Goal: Task Accomplishment & Management: Complete application form

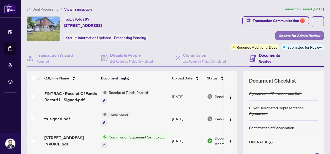
click at [297, 36] on span "Update for Admin Review" at bounding box center [300, 35] width 42 height 8
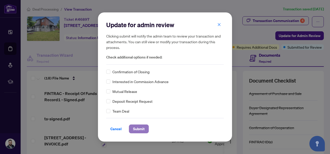
click at [142, 131] on span "Submit" at bounding box center [139, 128] width 12 height 8
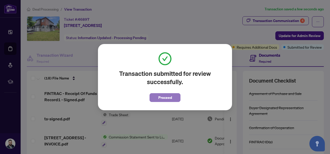
click at [163, 97] on span "Proceed" at bounding box center [166, 97] width 14 height 8
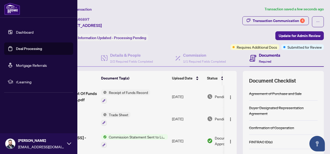
click at [24, 31] on link "Dashboard" at bounding box center [25, 32] width 18 height 5
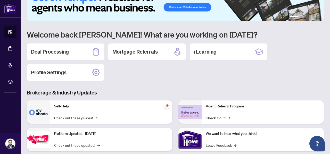
scroll to position [17, 0]
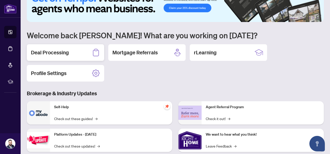
click at [58, 48] on div "Deal Processing" at bounding box center [65, 52] width 77 height 17
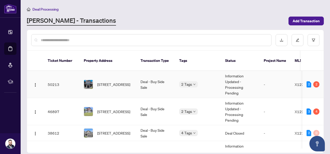
click at [67, 79] on td "50213" at bounding box center [62, 84] width 36 height 27
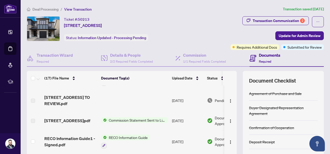
scroll to position [18, 0]
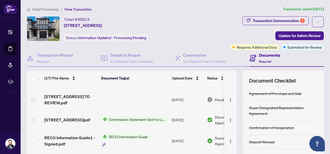
click at [34, 119] on label at bounding box center [33, 120] width 4 height 6
click at [35, 100] on label at bounding box center [33, 100] width 4 height 6
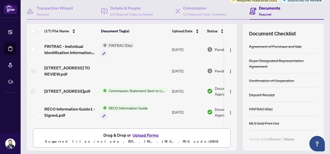
scroll to position [0, 0]
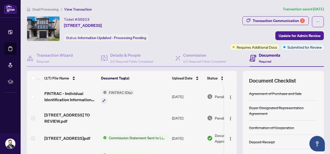
click at [43, 9] on span "Deal Processing" at bounding box center [46, 9] width 26 height 5
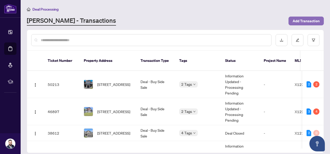
click at [303, 19] on span "Add Transaction" at bounding box center [306, 21] width 27 height 8
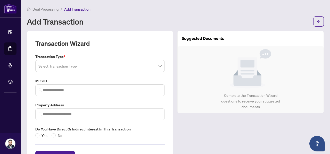
click at [104, 69] on input "search" at bounding box center [97, 66] width 119 height 11
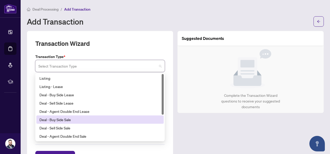
click at [75, 117] on div "Deal - Buy Side Sale" at bounding box center [100, 119] width 121 height 6
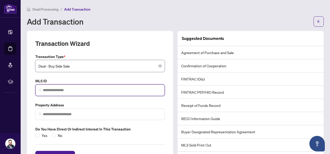
click at [74, 88] on input "search" at bounding box center [102, 89] width 119 height 5
paste input "*********"
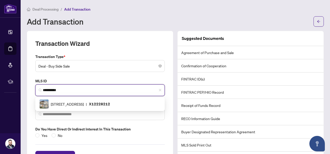
scroll to position [20, 0]
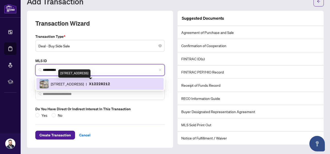
click at [75, 84] on span "[STREET_ADDRESS]" at bounding box center [67, 84] width 33 height 6
type input "*********"
type input "**********"
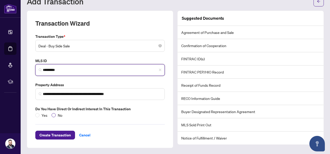
type input "*********"
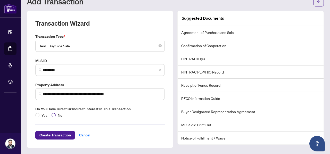
click at [56, 114] on span "No" at bounding box center [60, 115] width 9 height 6
click at [55, 135] on span "Create Transaction" at bounding box center [55, 135] width 31 height 8
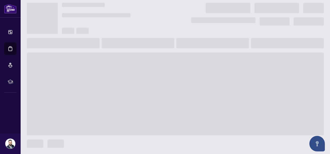
scroll to position [13, 0]
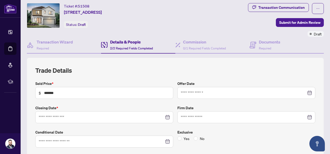
type input "**********"
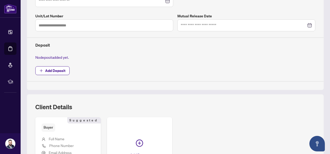
scroll to position [154, 0]
click at [62, 70] on span "Add Deposit" at bounding box center [55, 70] width 20 height 8
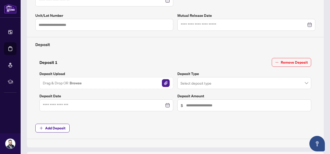
click at [139, 83] on div "Drag & Drop OR Browse" at bounding box center [107, 83] width 134 height 12
click at [166, 83] on img "button" at bounding box center [166, 83] width 8 height 8
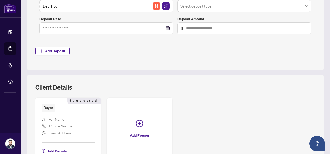
scroll to position [266, 0]
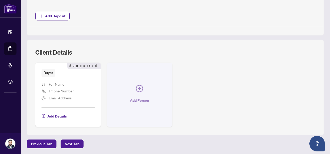
click at [139, 82] on button "Add Person" at bounding box center [140, 94] width 66 height 64
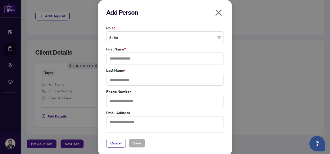
click at [145, 39] on span "Seller" at bounding box center [165, 37] width 112 height 10
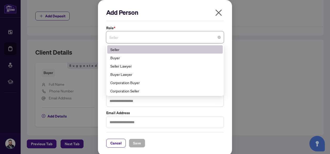
click at [217, 13] on icon "close" at bounding box center [219, 13] width 8 height 8
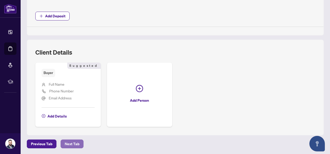
click at [70, 142] on span "Next Tab" at bounding box center [72, 143] width 15 height 8
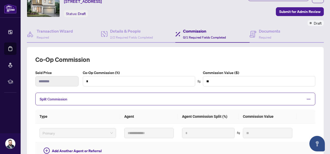
scroll to position [22, 0]
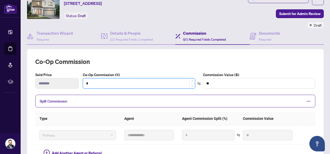
click at [133, 84] on input "*" at bounding box center [139, 83] width 112 height 10
type input "*"
type input "*******"
type input "***"
type input "*******"
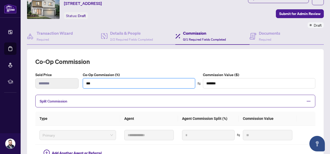
type input "***"
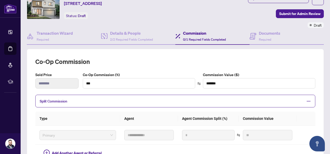
click at [162, 70] on div "**********" at bounding box center [175, 131] width 280 height 149
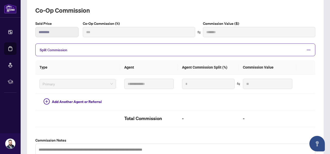
type input "***"
type input "*******"
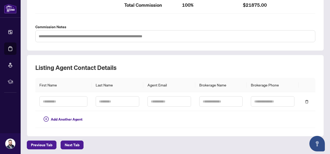
scroll to position [187, 0]
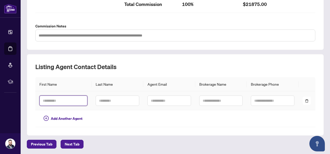
click at [70, 102] on input "text" at bounding box center [64, 100] width 48 height 10
type input "*****"
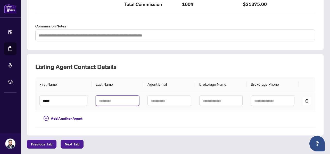
click at [118, 98] on input "text" at bounding box center [118, 100] width 44 height 10
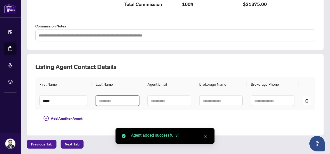
click at [118, 98] on input "text" at bounding box center [118, 100] width 44 height 10
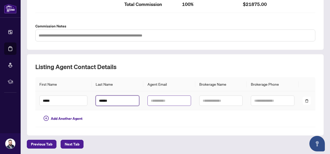
type input "******"
click at [160, 98] on input "text" at bounding box center [170, 100] width 44 height 10
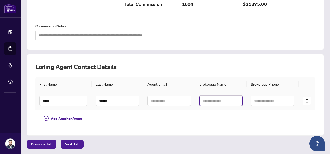
click at [215, 98] on input "text" at bounding box center [222, 100] width 44 height 10
type input "**********"
click at [216, 112] on td at bounding box center [221, 118] width 53 height 17
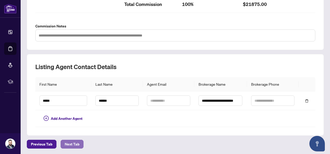
click at [76, 140] on span "Next Tab" at bounding box center [72, 144] width 15 height 8
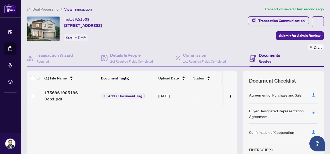
click at [120, 96] on button "Add a Document Tag" at bounding box center [123, 96] width 44 height 6
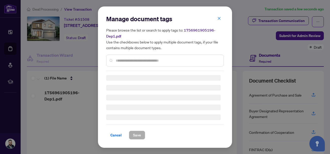
click at [132, 61] on div "Manage document tags Please browse the list or search to apply tags to: 1756961…" at bounding box center [165, 43] width 118 height 56
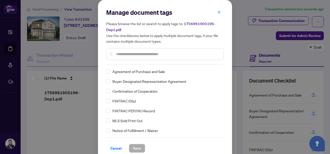
click at [132, 56] on input "text" at bounding box center [168, 54] width 104 height 6
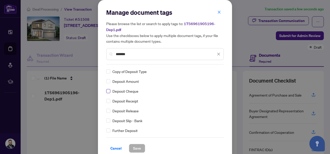
type input "*******"
click at [135, 144] on span "Save" at bounding box center [137, 148] width 8 height 8
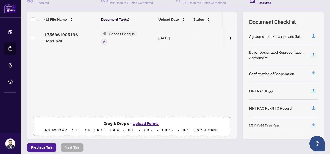
scroll to position [62, 0]
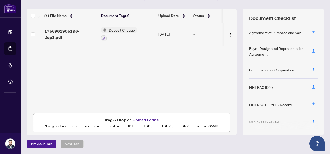
click at [144, 119] on button "Upload Forms" at bounding box center [145, 119] width 29 height 7
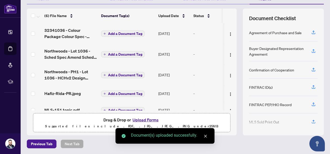
scroll to position [7, 0]
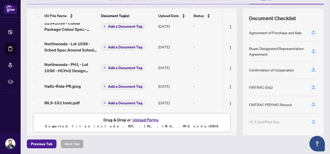
click at [129, 66] on span "Add a Document Tag" at bounding box center [125, 68] width 34 height 4
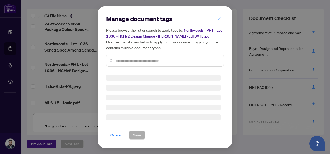
click at [132, 65] on div at bounding box center [165, 60] width 118 height 12
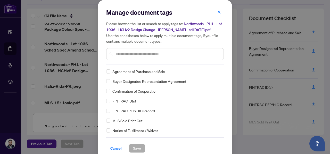
click at [125, 74] on span "Agreement of Purchase and Sale" at bounding box center [139, 71] width 53 height 6
click at [108, 74] on label at bounding box center [108, 71] width 4 height 6
click at [139, 151] on span "Save" at bounding box center [137, 148] width 8 height 8
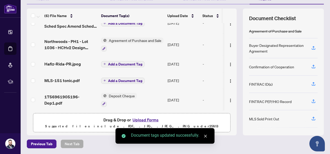
scroll to position [33, 0]
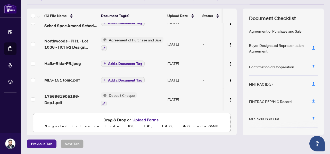
click at [134, 78] on span "Add a Document Tag" at bounding box center [125, 80] width 34 height 4
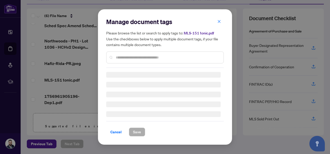
click at [139, 57] on div "Manage document tags Please browse the list or search to apply tags to: MLS-151…" at bounding box center [165, 43] width 118 height 50
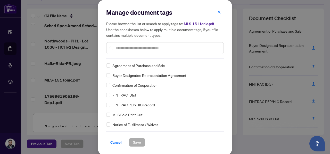
click at [143, 50] on input "text" at bounding box center [168, 48] width 104 height 6
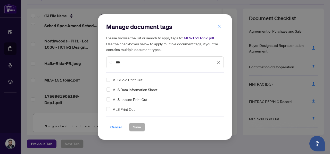
type input "***"
click at [136, 125] on span "Save" at bounding box center [137, 127] width 8 height 8
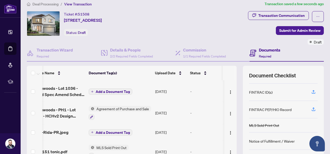
scroll to position [0, 0]
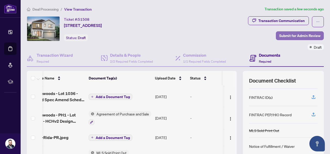
click at [297, 36] on span "Submit for Admin Review" at bounding box center [300, 35] width 41 height 8
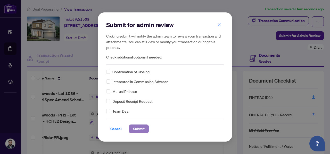
click at [139, 127] on span "Submit" at bounding box center [139, 128] width 12 height 8
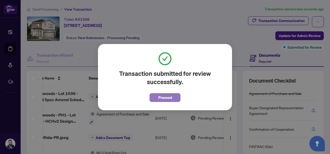
click at [173, 95] on button "Proceed" at bounding box center [165, 97] width 31 height 9
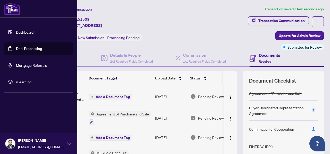
click at [16, 32] on link "Dashboard" at bounding box center [25, 32] width 18 height 5
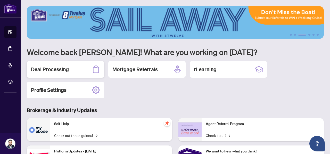
click at [82, 69] on div "Deal Processing" at bounding box center [65, 69] width 77 height 17
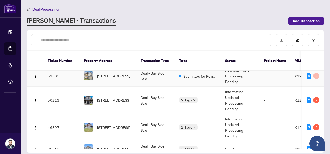
scroll to position [5, 0]
drag, startPoint x: 62, startPoint y: 94, endPoint x: 49, endPoint y: 93, distance: 14.0
click at [49, 93] on td "50213" at bounding box center [62, 100] width 36 height 27
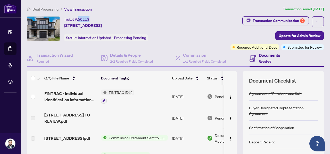
drag, startPoint x: 49, startPoint y: 93, endPoint x: 80, endPoint y: 19, distance: 79.8
click at [80, 19] on div "Ticket #: 50213 [STREET_ADDRESS]" at bounding box center [83, 22] width 38 height 12
